Goal: Navigation & Orientation: Go to known website

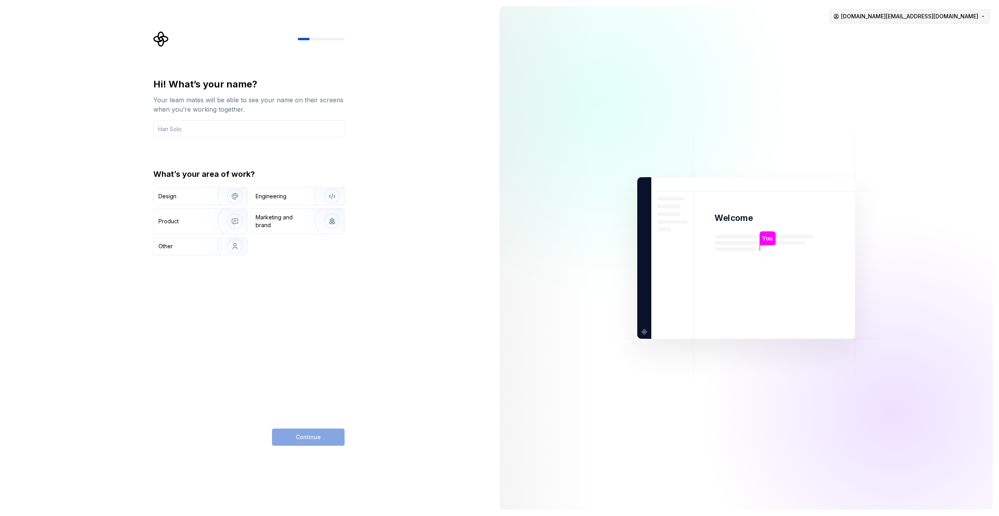
click at [921, 21] on html "Hi! What’s your name? Your team mates will be able to see your name on their sc…" at bounding box center [499, 258] width 999 height 516
click at [923, 35] on div "Sign out" at bounding box center [957, 33] width 74 height 8
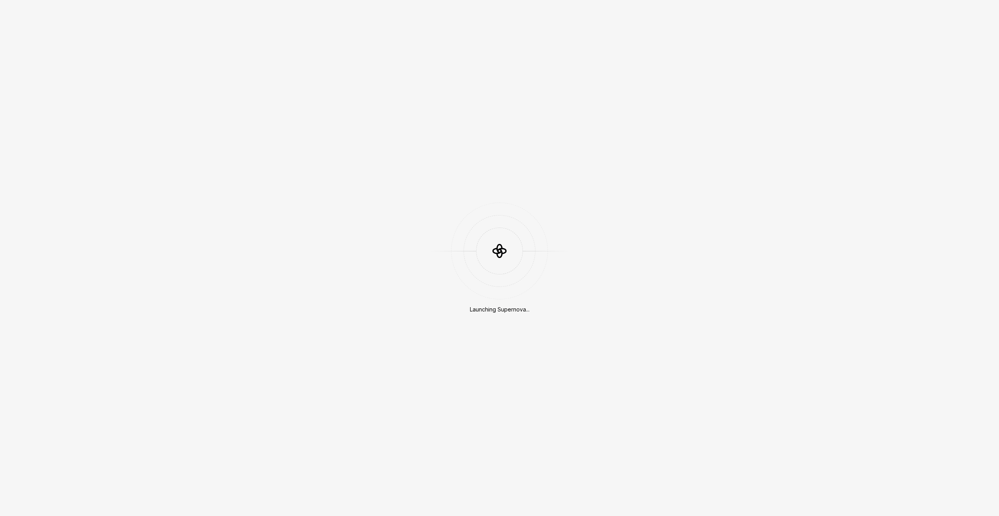
click at [756, 91] on div "Launching Supernova..." at bounding box center [499, 258] width 999 height 516
